Goal: Task Accomplishment & Management: Complete application form

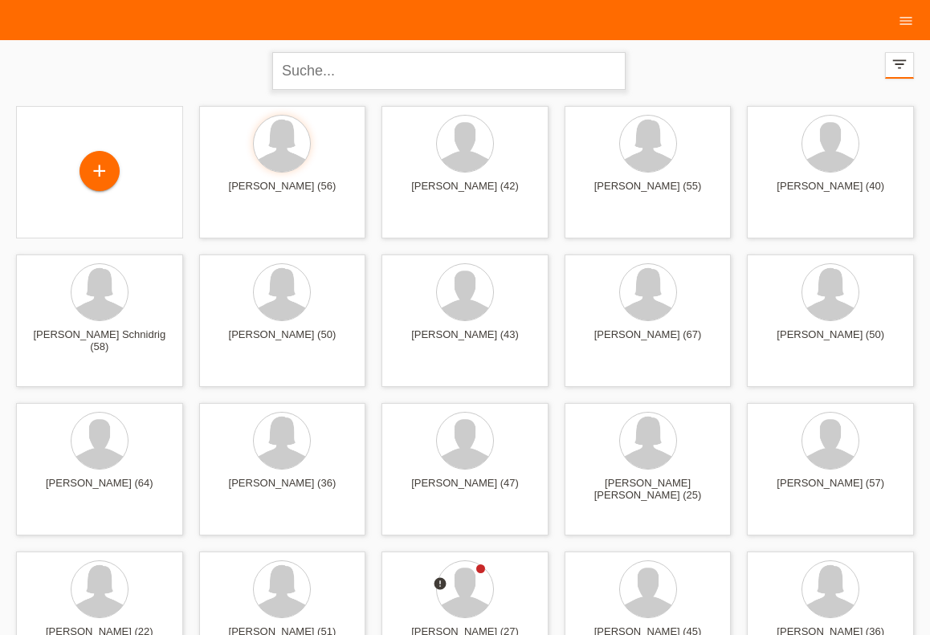
click at [479, 75] on input "text" at bounding box center [448, 71] width 353 height 38
type input "stani"
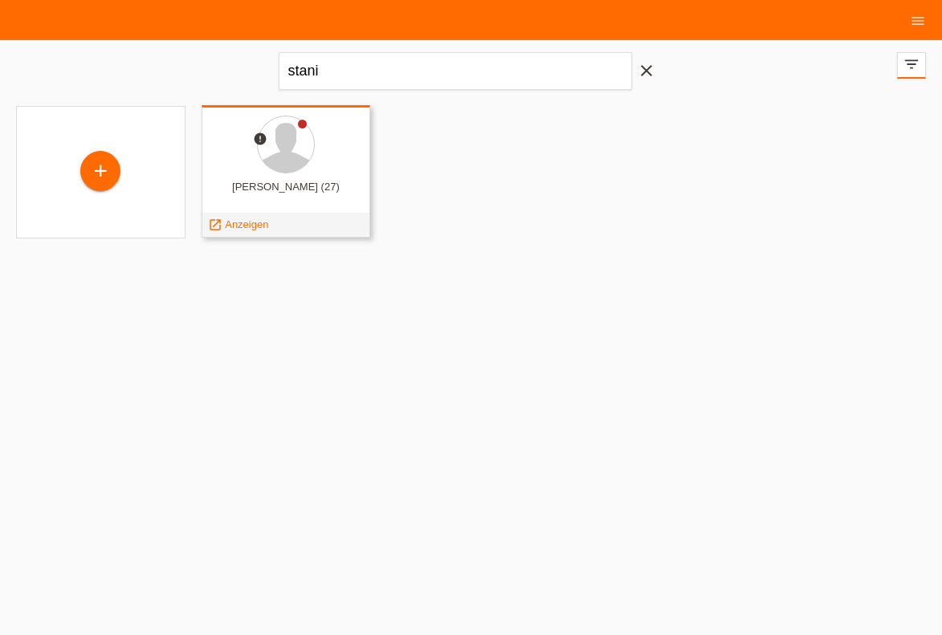
click at [225, 230] on link "launch Anzeigen" at bounding box center [238, 224] width 61 height 12
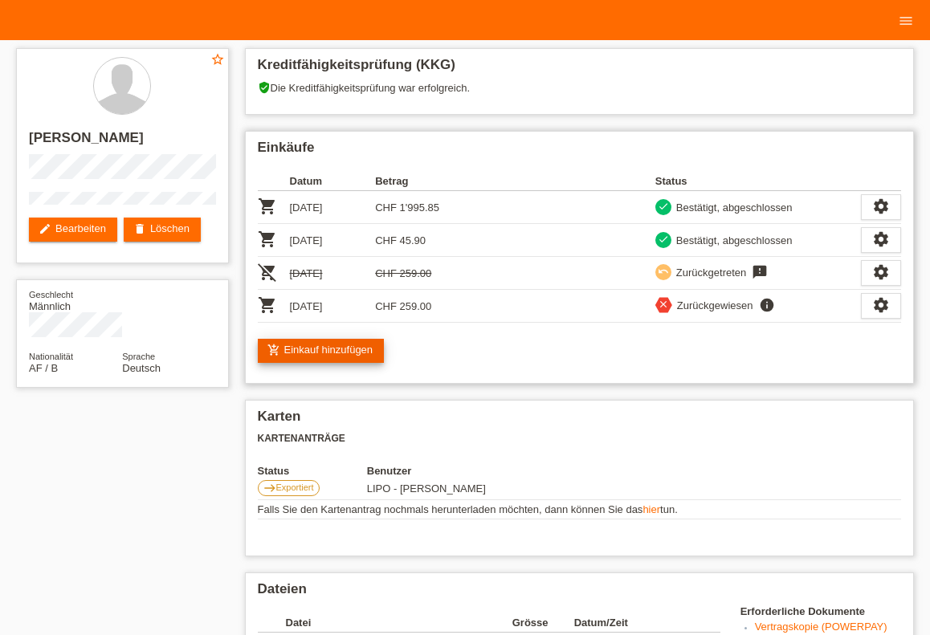
click at [365, 345] on link "add_shopping_cart Einkauf hinzufügen" at bounding box center [321, 351] width 127 height 24
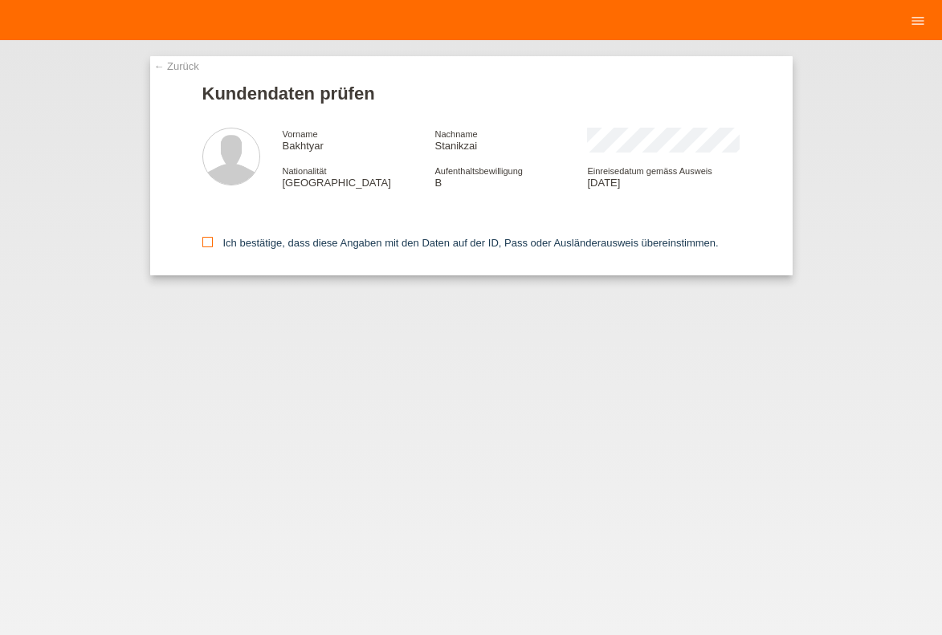
click at [246, 249] on label "Ich bestätige, dass diese Angaben mit den Daten auf der ID, Pass oder Ausländer…" at bounding box center [460, 243] width 516 height 12
click at [213, 247] on input "Ich bestätige, dass diese Angaben mit den Daten auf der ID, Pass oder Ausländer…" at bounding box center [207, 242] width 10 height 10
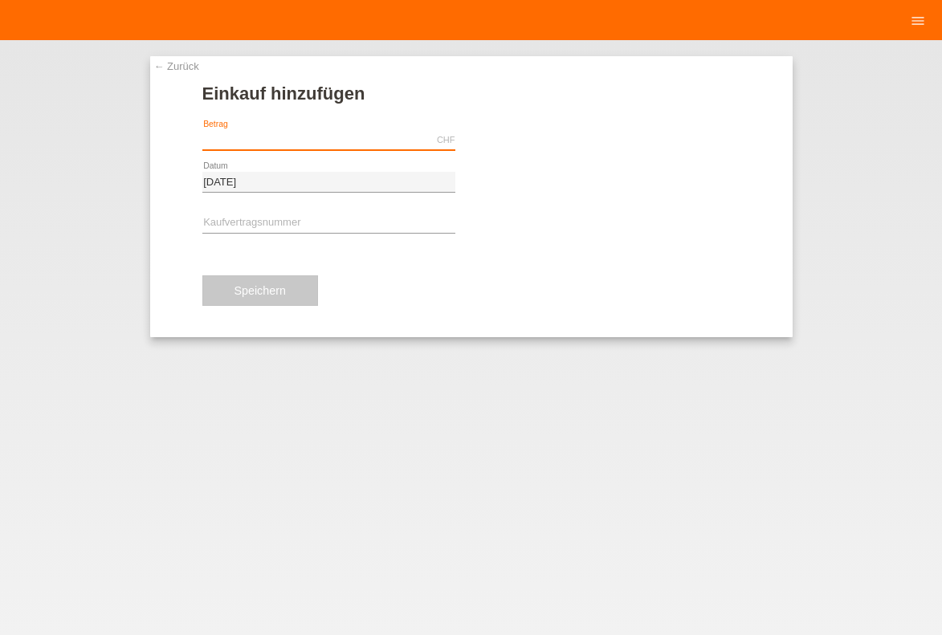
click at [274, 149] on input "text" at bounding box center [328, 140] width 253 height 20
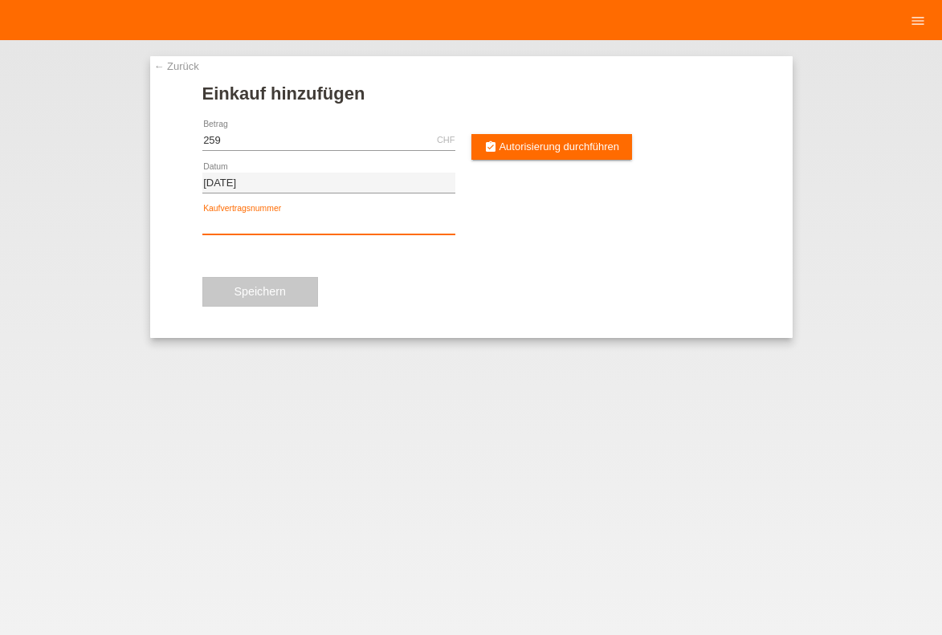
type input "259.00"
click at [280, 230] on input "text" at bounding box center [328, 224] width 253 height 20
type input "y"
type input "YJ4NLE"
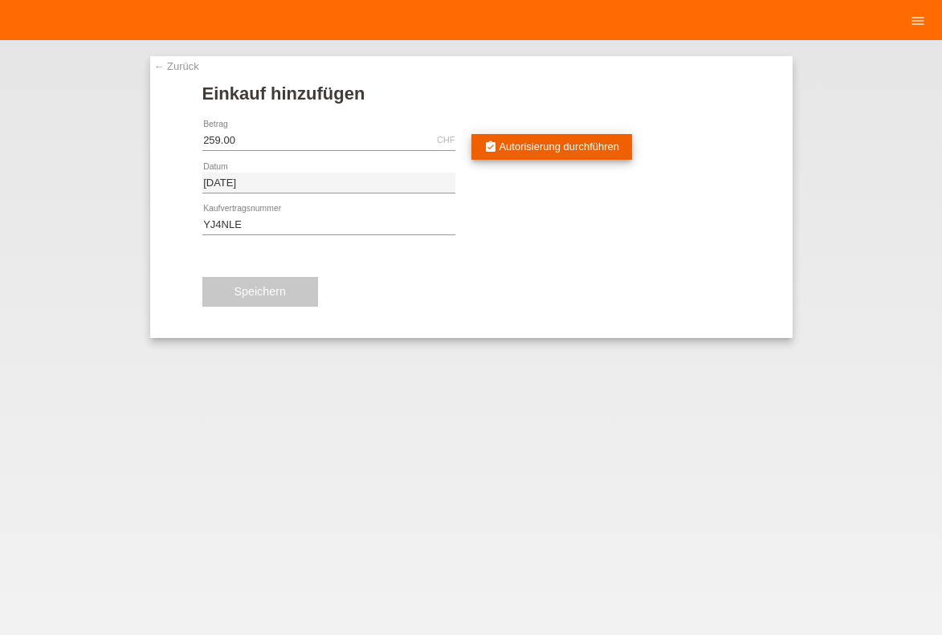
click at [580, 139] on link "assignment_turned_in Autorisierung durchführen" at bounding box center [551, 147] width 161 height 26
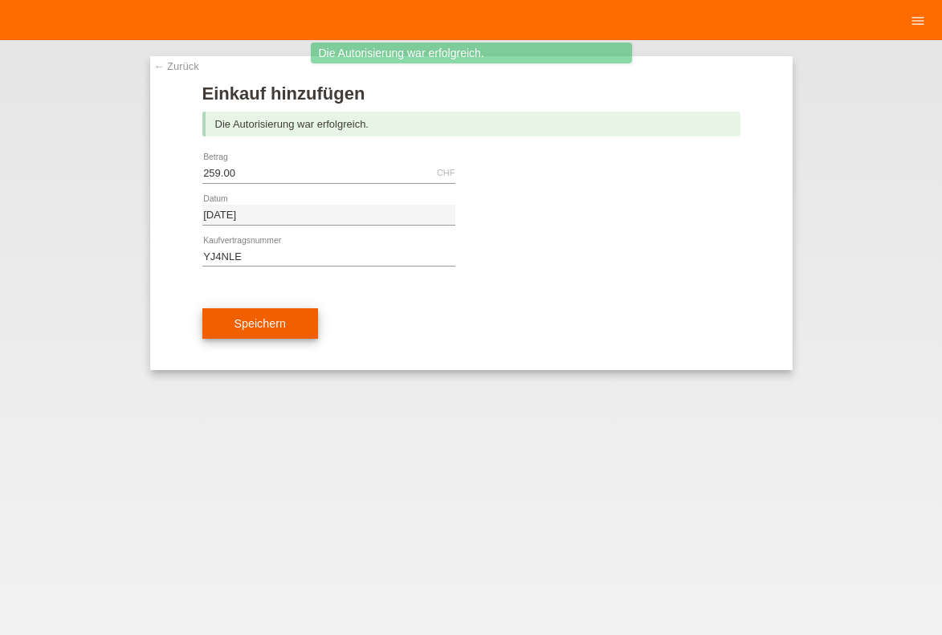
click at [287, 318] on button "Speichern" at bounding box center [260, 323] width 116 height 31
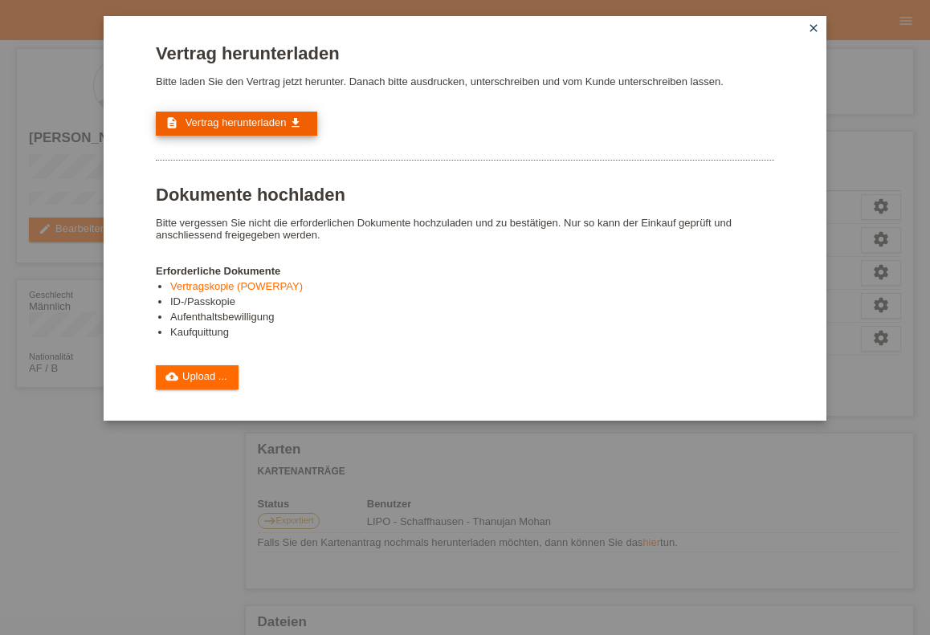
click at [249, 132] on link "description Vertrag herunterladen get_app" at bounding box center [236, 124] width 161 height 24
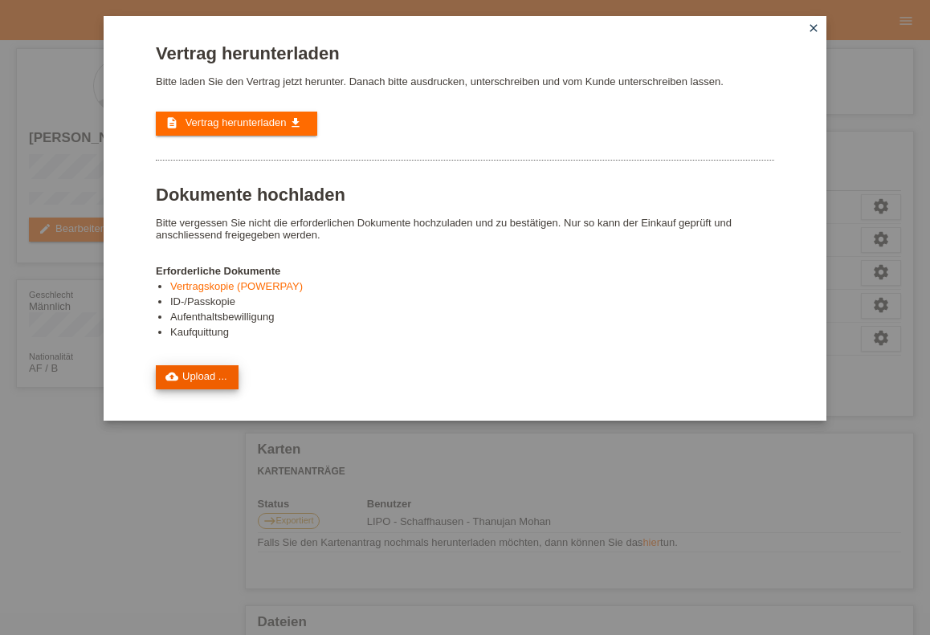
click at [206, 385] on link "cloud_upload Upload ..." at bounding box center [197, 377] width 83 height 24
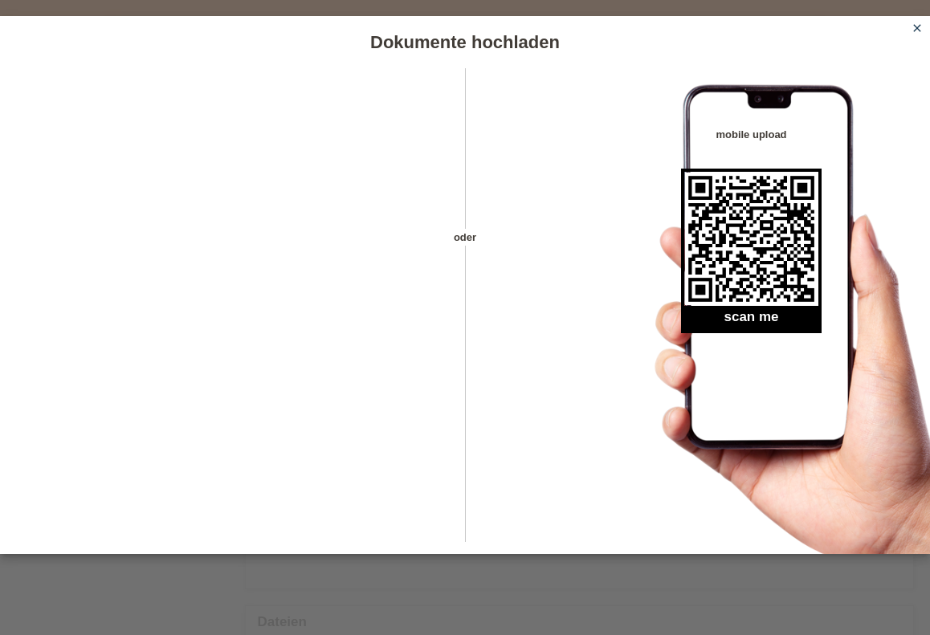
click at [915, 22] on icon "close" at bounding box center [917, 28] width 13 height 13
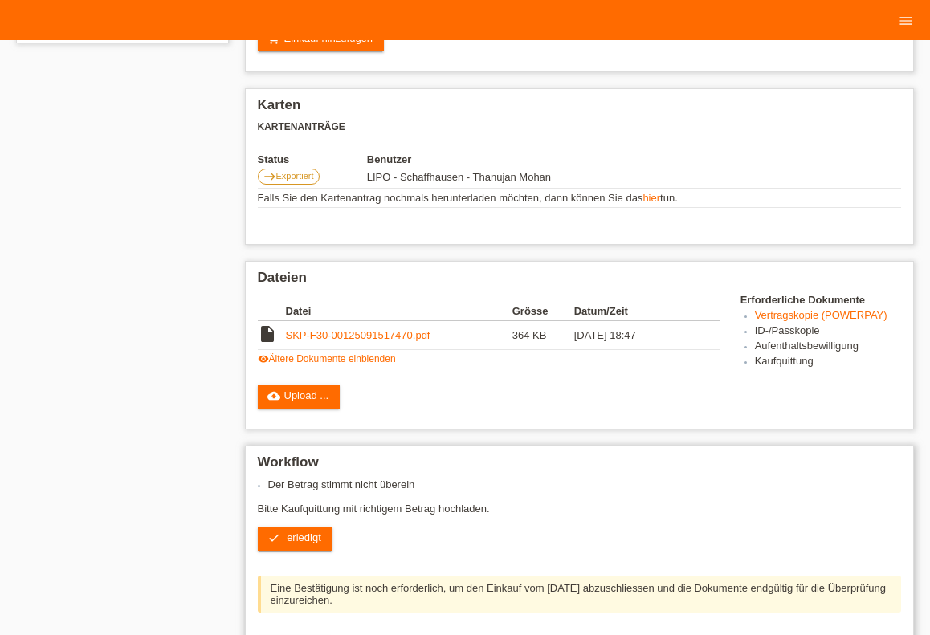
scroll to position [353, 0]
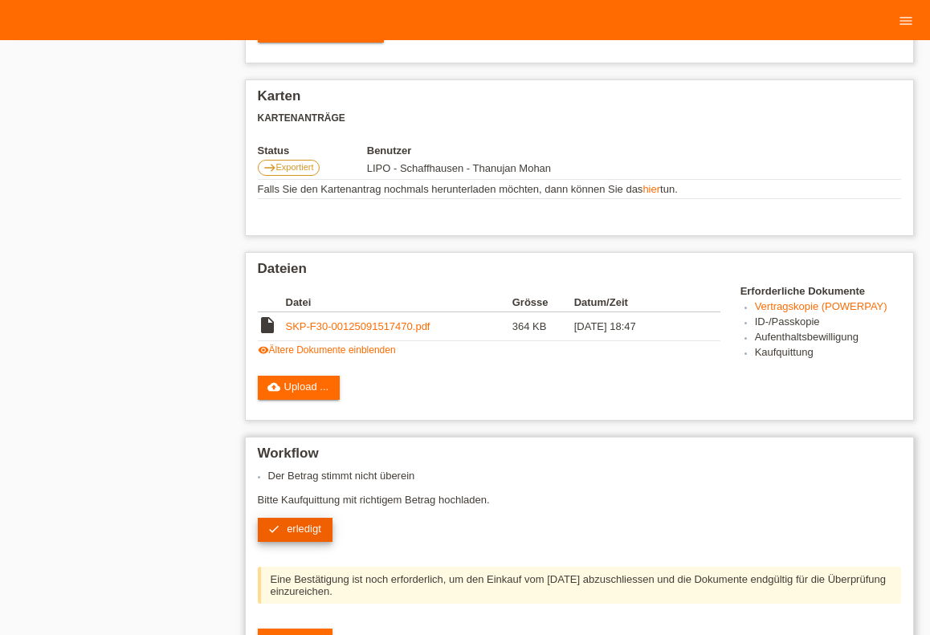
click at [315, 535] on span "erledigt" at bounding box center [304, 529] width 35 height 12
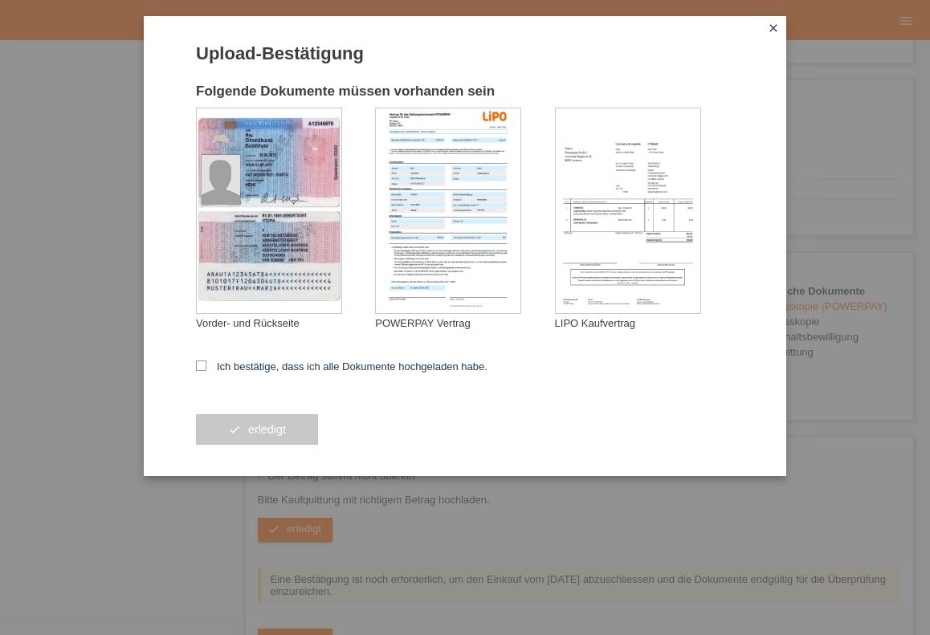
click at [222, 378] on form "Upload-Bestätigung Folgende Dokumente müssen vorhanden sein Stanikzai Bakhtyar …" at bounding box center [465, 259] width 538 height 433
click at [222, 366] on label "Ich bestätige, dass ich alle Dokumente hochgeladen habe." at bounding box center [342, 367] width 292 height 12
click at [206, 366] on input "Ich bestätige, dass ich alle Dokumente hochgeladen habe." at bounding box center [201, 366] width 10 height 10
checkbox input "true"
click at [217, 423] on button "check erledigt" at bounding box center [257, 429] width 122 height 31
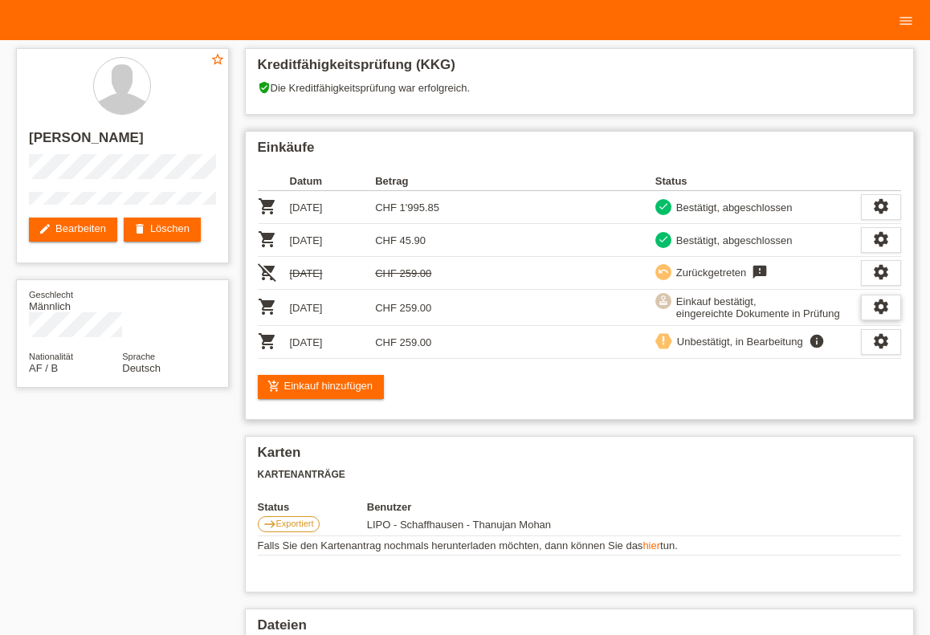
click at [879, 305] on icon "settings" at bounding box center [881, 307] width 18 height 18
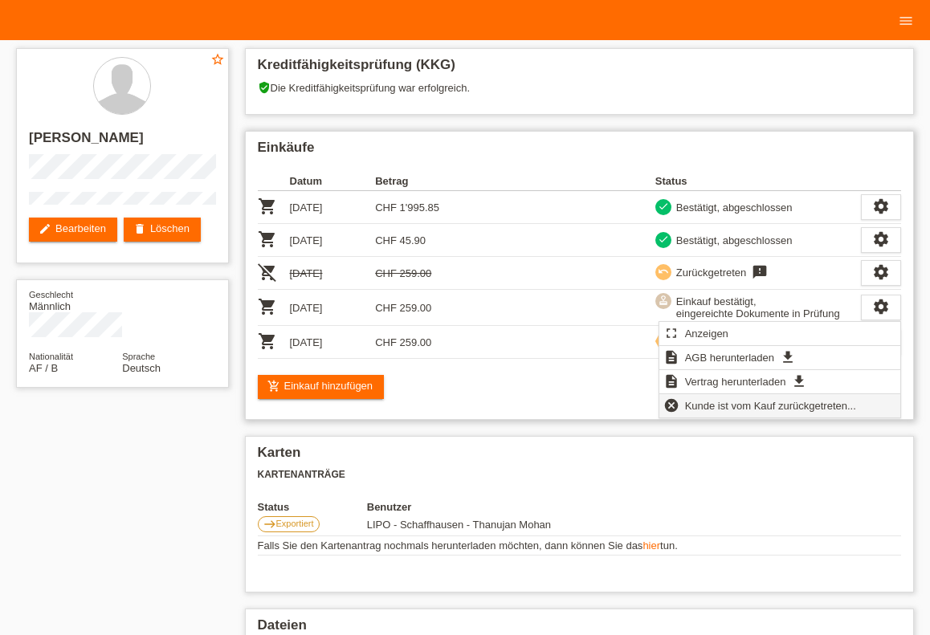
click at [752, 406] on span "Kunde ist vom Kauf zurückgetreten..." at bounding box center [771, 405] width 176 height 19
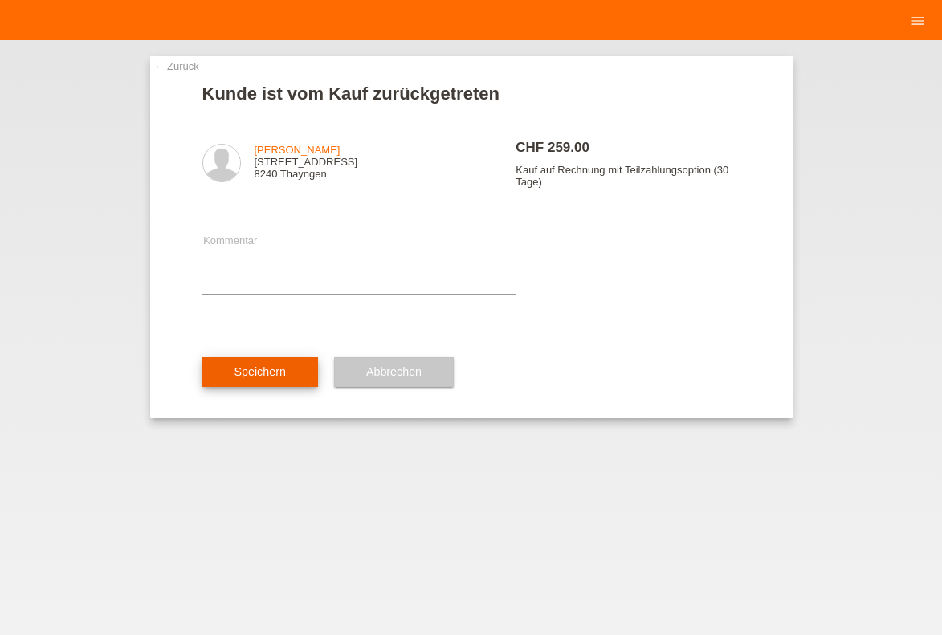
click at [296, 384] on button "Speichern" at bounding box center [260, 372] width 116 height 31
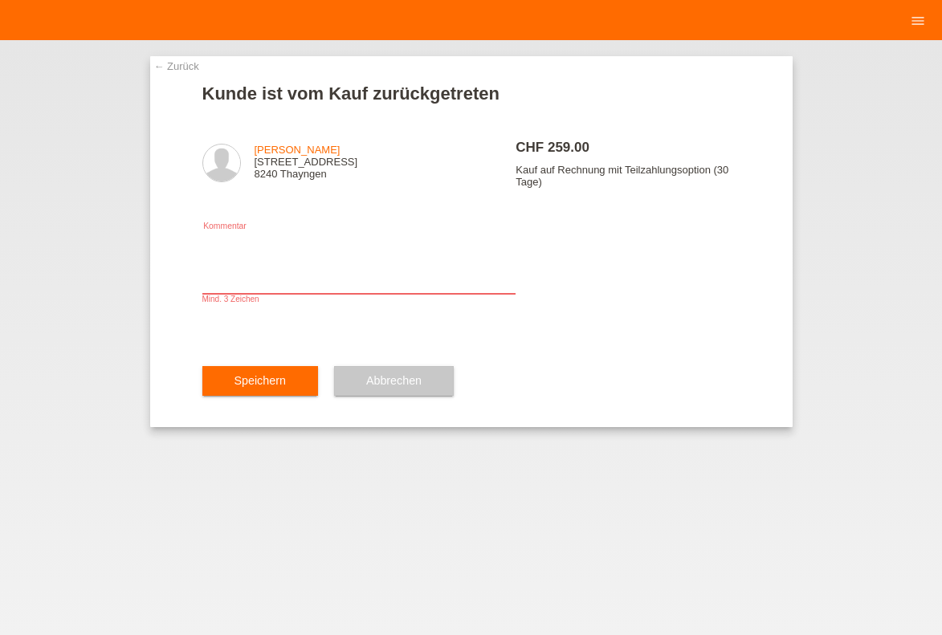
click at [240, 284] on textarea at bounding box center [359, 263] width 314 height 62
type textarea "WURDE NEU ERFASST"
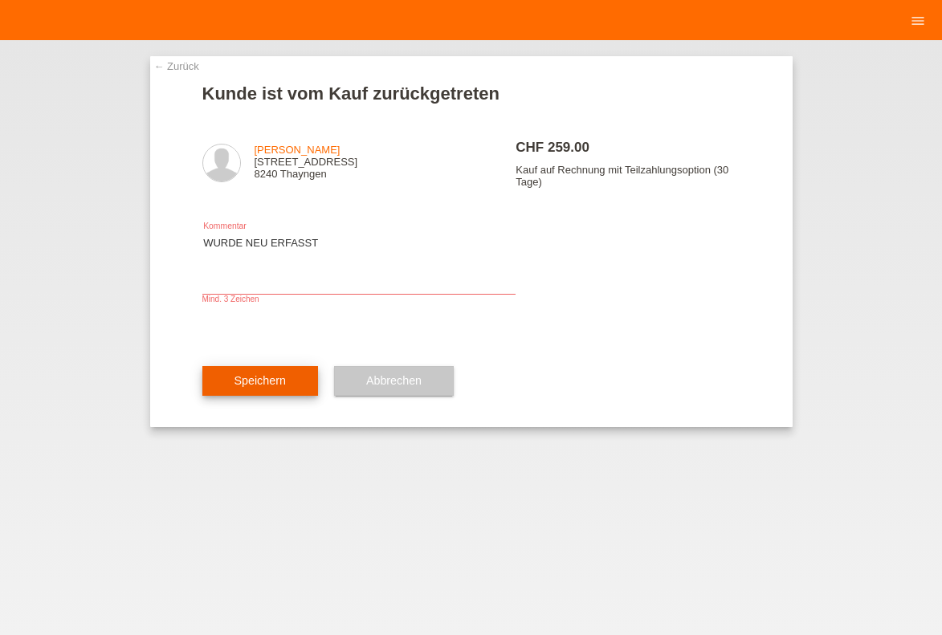
click at [250, 387] on span "Speichern" at bounding box center [259, 380] width 51 height 13
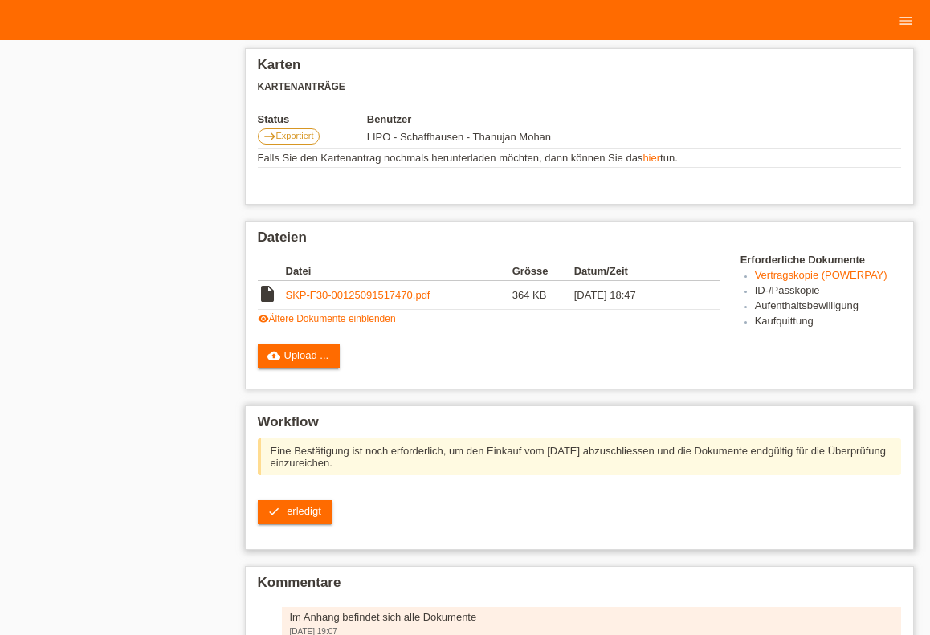
scroll to position [442, 0]
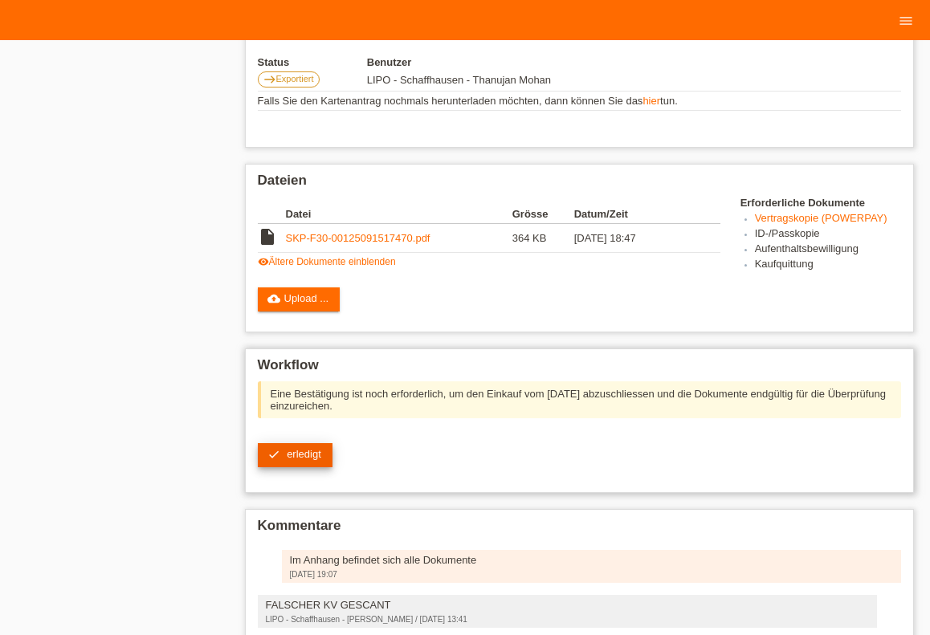
click at [319, 452] on link "check erledigt" at bounding box center [295, 455] width 75 height 24
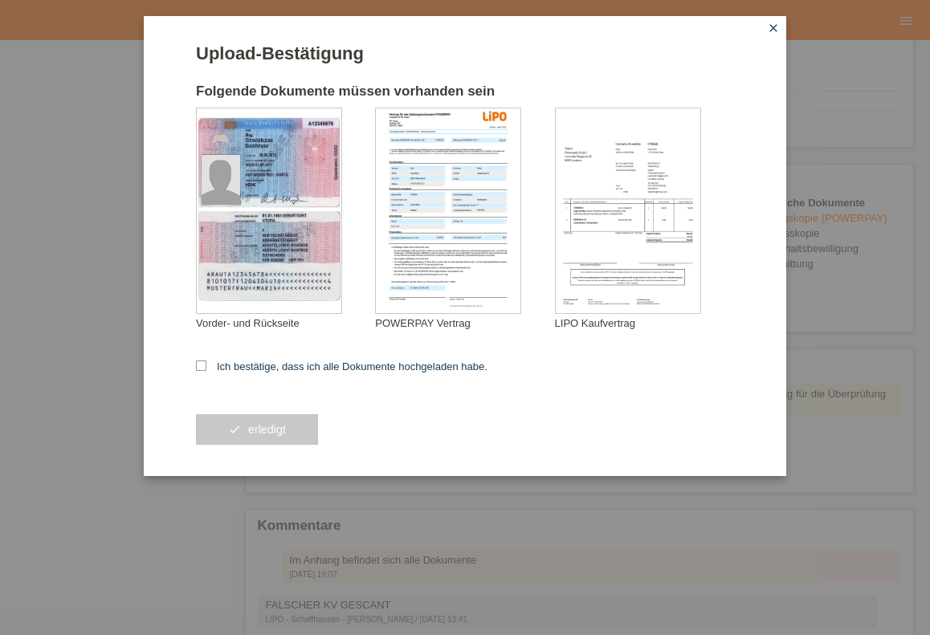
click at [252, 357] on form "Upload-Bestätigung Folgende Dokumente müssen vorhanden sein Stanikzai Bakhtyar …" at bounding box center [465, 259] width 538 height 433
click at [270, 364] on label "Ich bestätige, dass ich alle Dokumente hochgeladen habe." at bounding box center [342, 367] width 292 height 12
click at [206, 364] on input "Ich bestätige, dass ich alle Dokumente hochgeladen habe." at bounding box center [201, 366] width 10 height 10
checkbox input "true"
click at [296, 438] on button "check erledigt" at bounding box center [257, 429] width 122 height 31
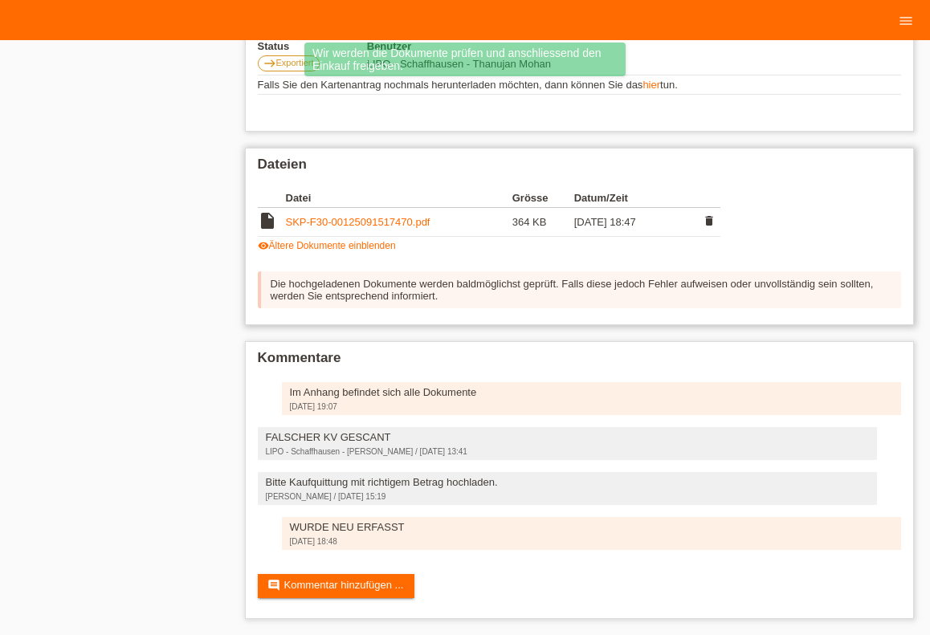
scroll to position [472, 0]
click at [416, 216] on link "SKP-F30-00125091517470.pdf" at bounding box center [358, 222] width 145 height 12
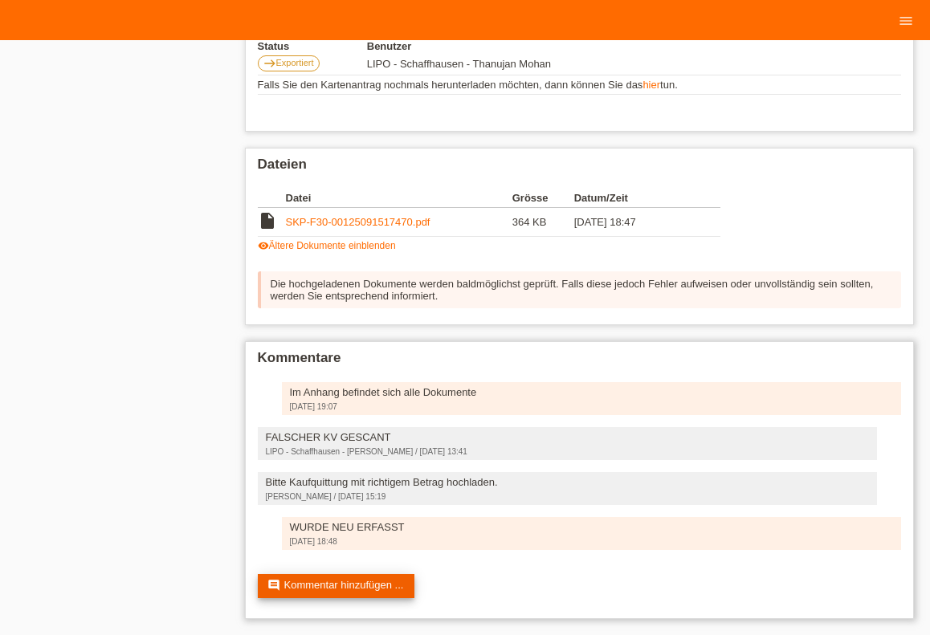
click at [376, 577] on link "comment Kommentar hinzufügen ..." at bounding box center [336, 586] width 157 height 24
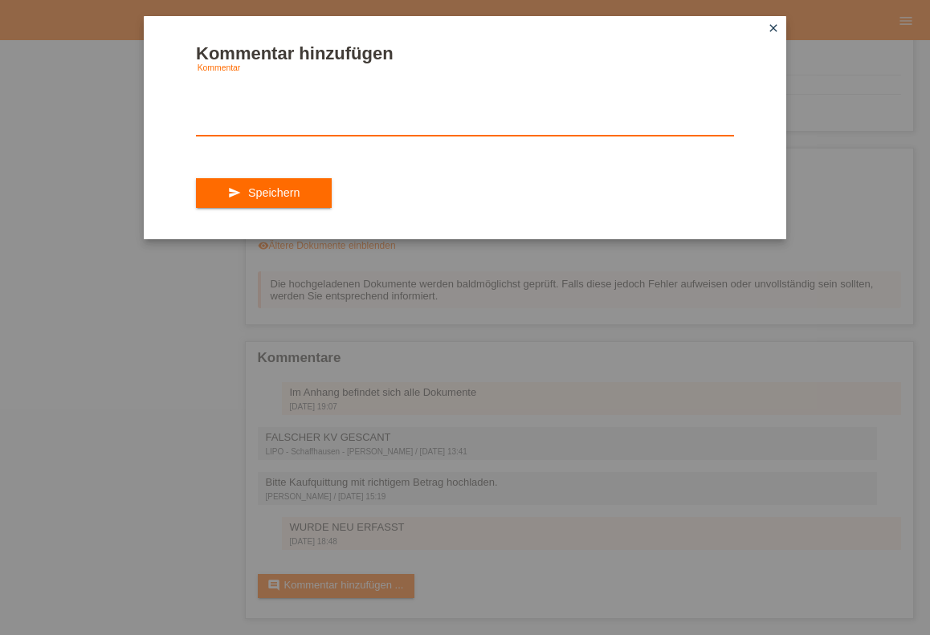
click at [300, 115] on textarea at bounding box center [465, 105] width 538 height 62
type textarea "R"
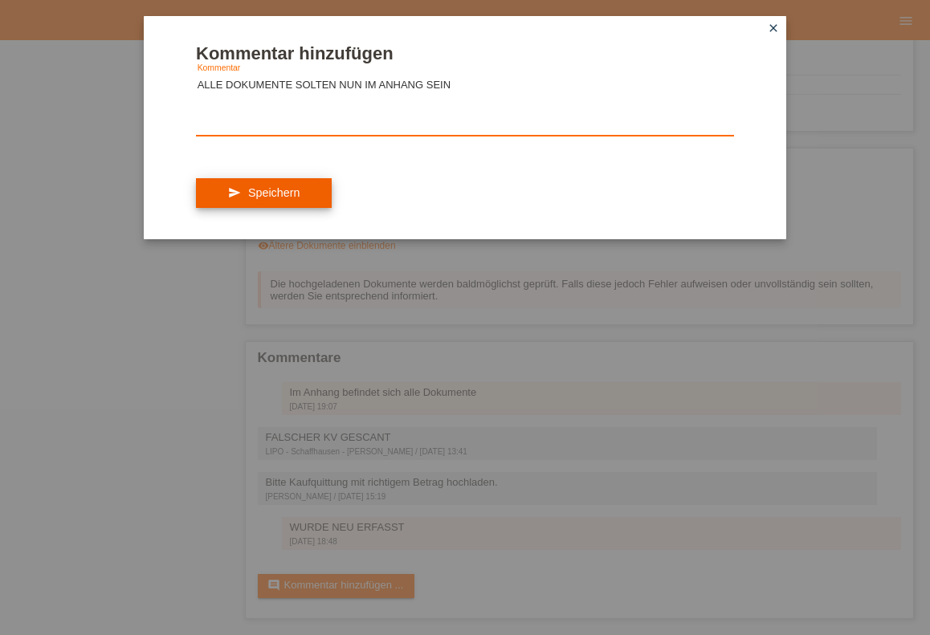
type textarea "ALLE DOKUMENTE SOLTEN NUN IM ANHANG SEIN"
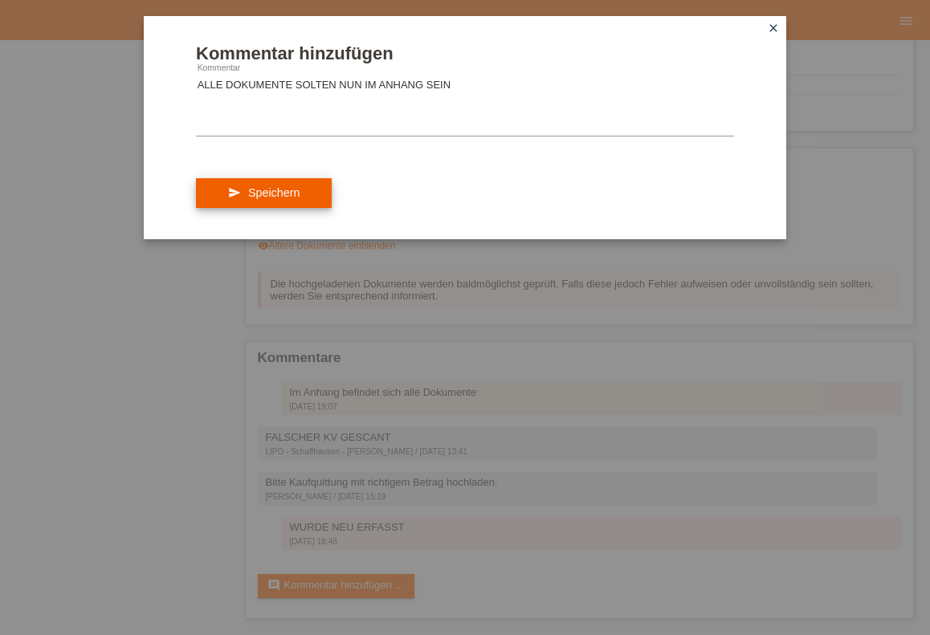
click at [310, 209] on button "send Speichern" at bounding box center [264, 193] width 136 height 31
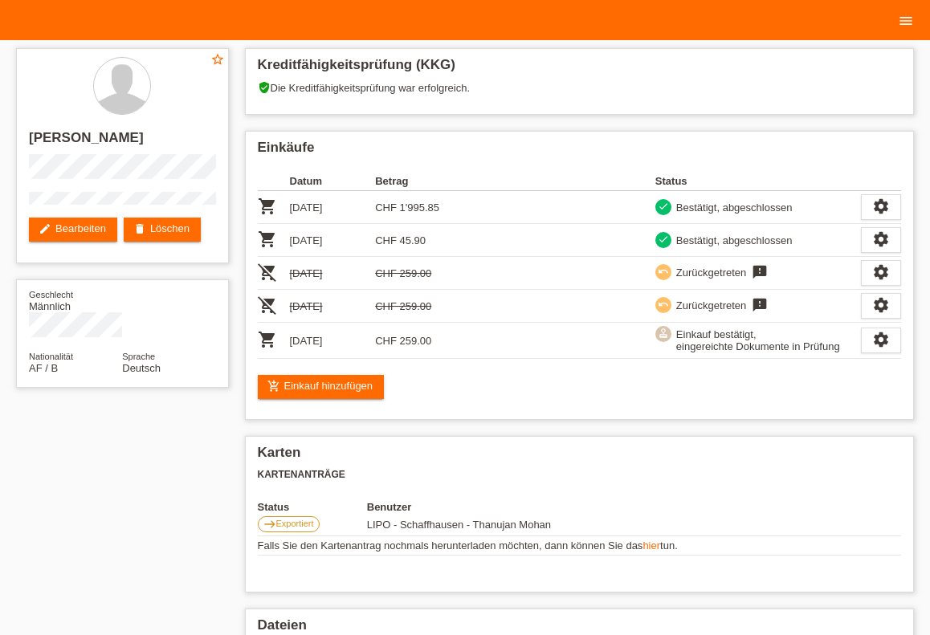
click at [911, 21] on icon "menu" at bounding box center [906, 21] width 16 height 16
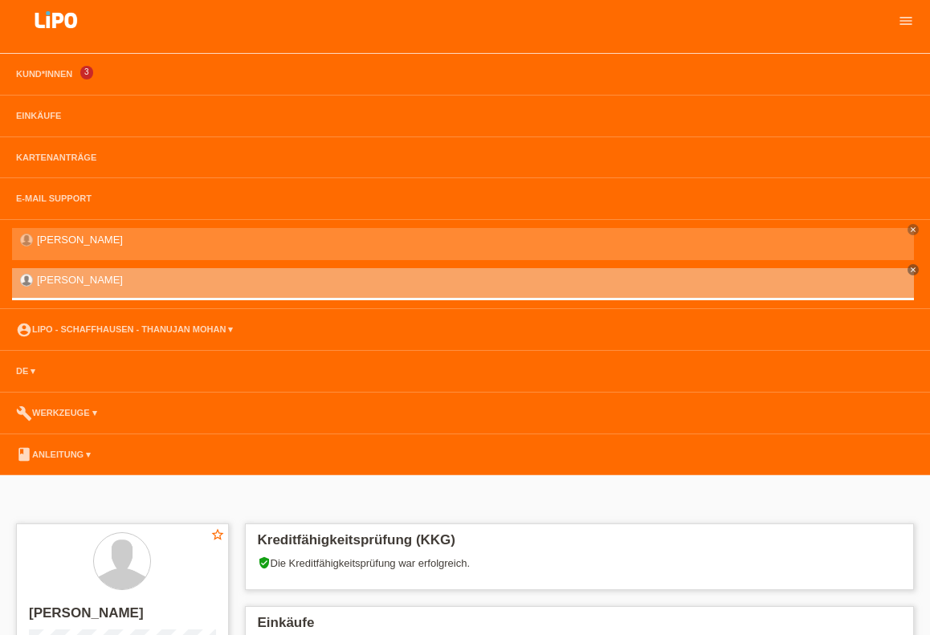
click at [177, 323] on li "account_circle LIPO - Schaffhausen - Thanujan Mohan ▾" at bounding box center [465, 330] width 930 height 42
click at [179, 325] on link "account_circle LIPO - Schaffhausen - Thanujan Mohan ▾" at bounding box center [124, 329] width 233 height 10
click at [106, 336] on li "account_circle LIPO - Schaffhausen - Thanujan Mohan ▾" at bounding box center [465, 330] width 930 height 42
click at [107, 334] on link "account_circle LIPO - Schaffhausen - Thanujan Mohan ▾" at bounding box center [124, 329] width 233 height 10
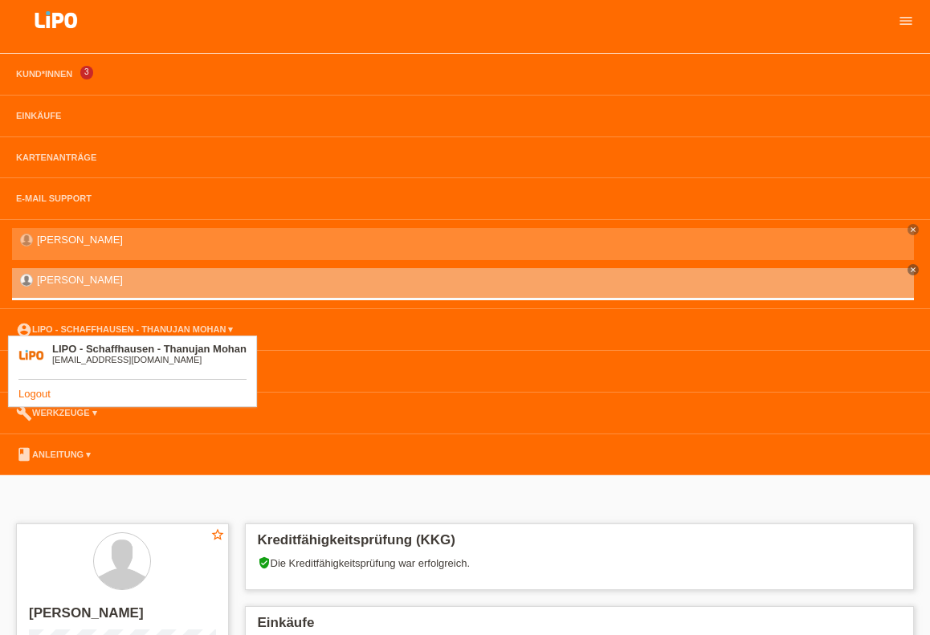
click at [28, 389] on link "Logout" at bounding box center [34, 394] width 32 height 12
